Goal: Obtain resource: Obtain resource

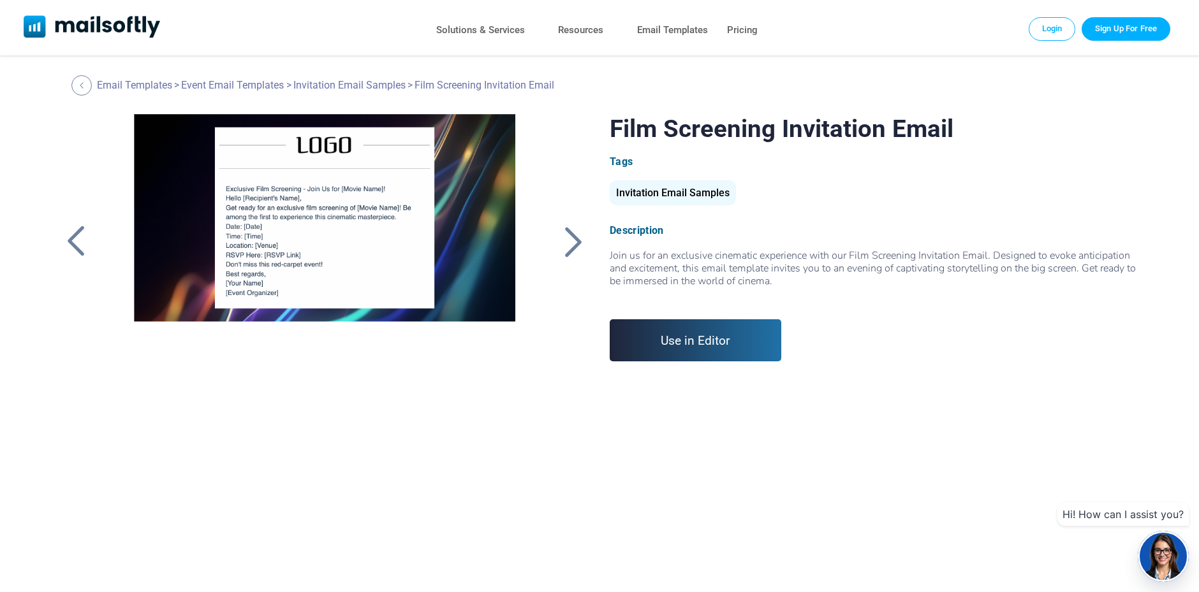
click at [346, 214] on div at bounding box center [324, 273] width 423 height 319
click at [387, 223] on div at bounding box center [324, 273] width 423 height 319
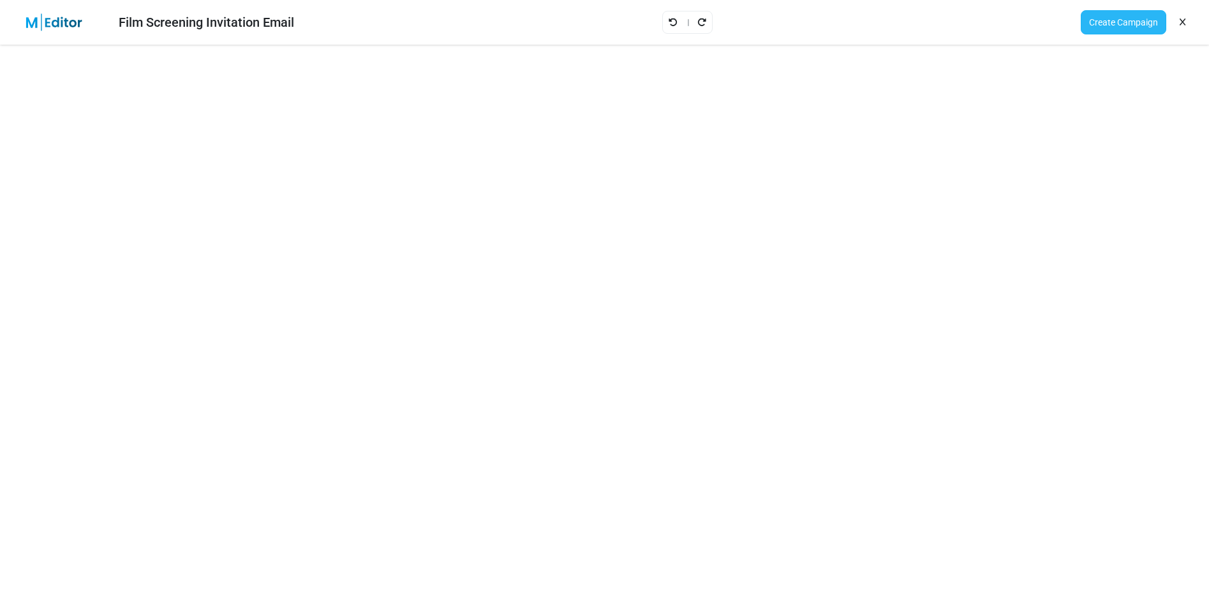
click at [1107, 18] on link "Create Campaign" at bounding box center [1122, 22] width 85 height 24
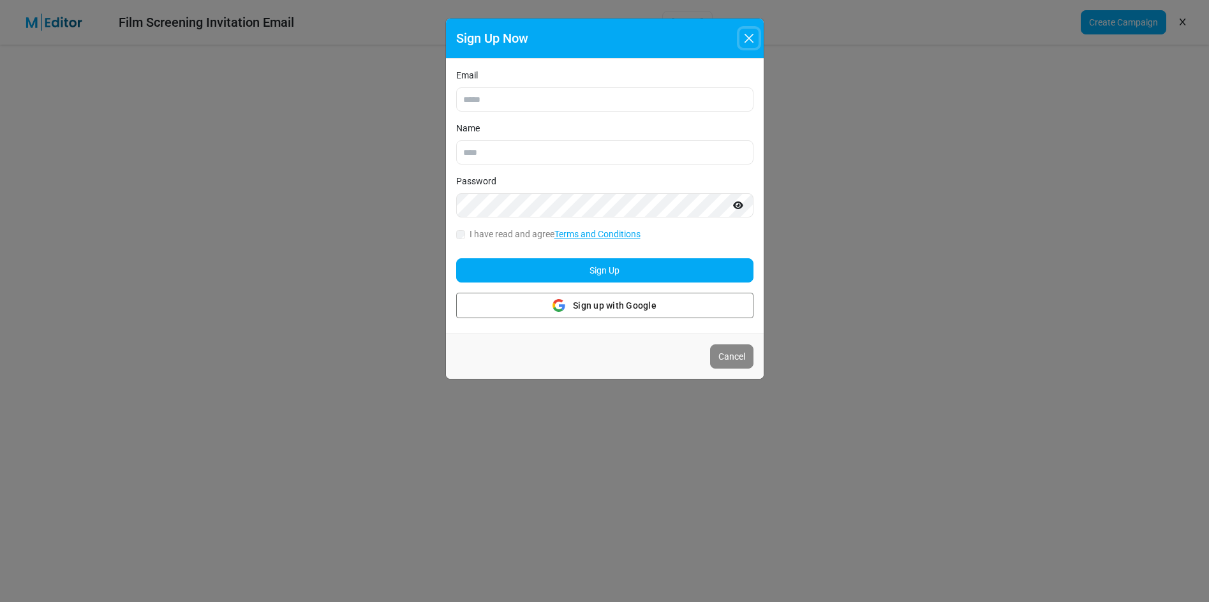
click at [745, 31] on button "Close" at bounding box center [748, 38] width 19 height 19
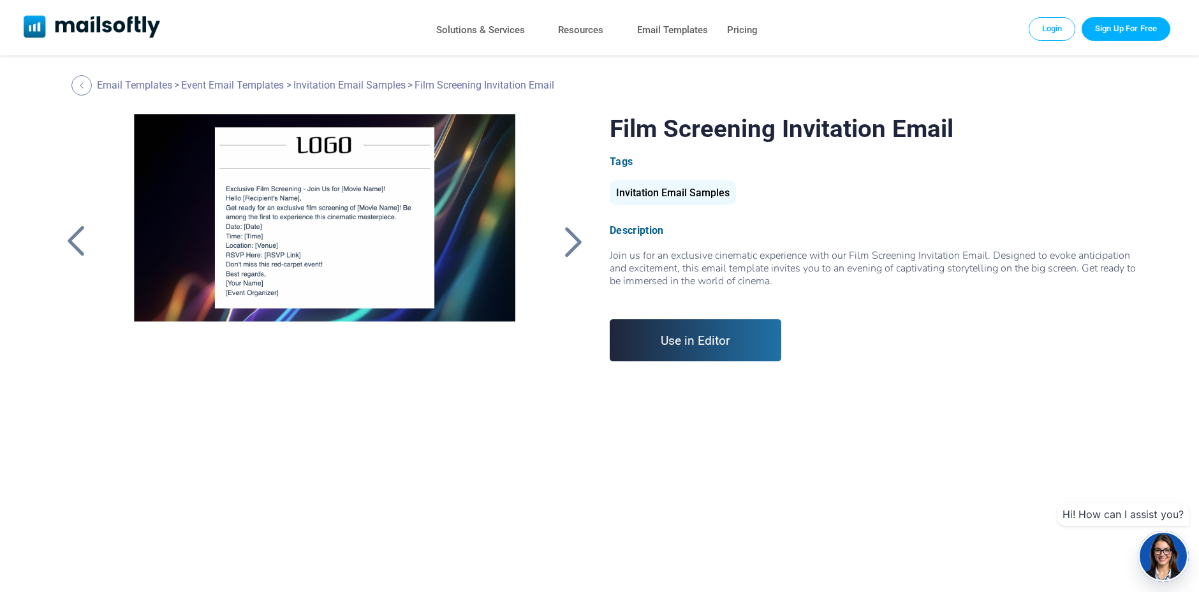
click at [355, 216] on div at bounding box center [324, 273] width 423 height 319
